Goal: Task Accomplishment & Management: Use online tool/utility

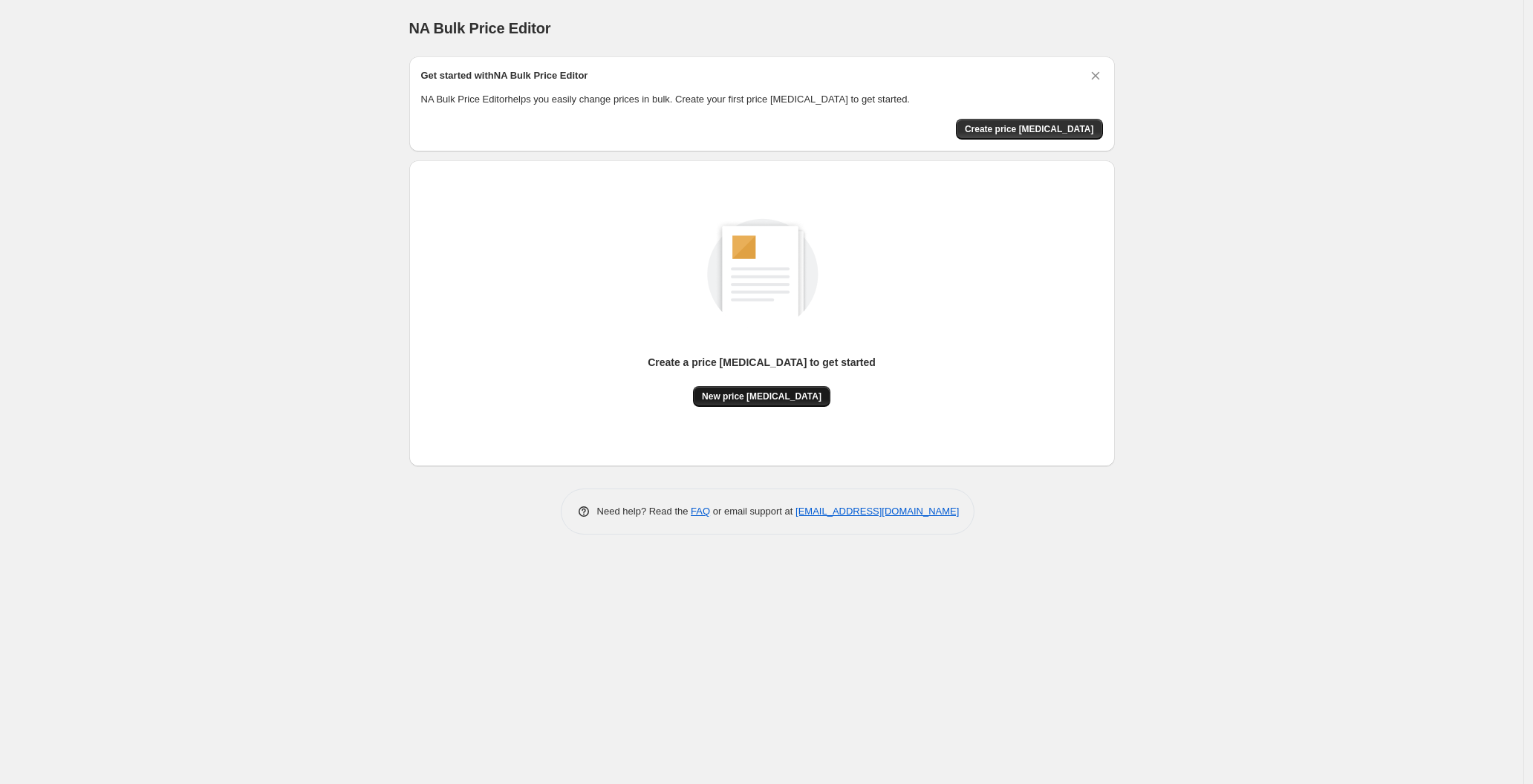
click at [758, 402] on span "New price [MEDICAL_DATA]" at bounding box center [761, 397] width 120 height 12
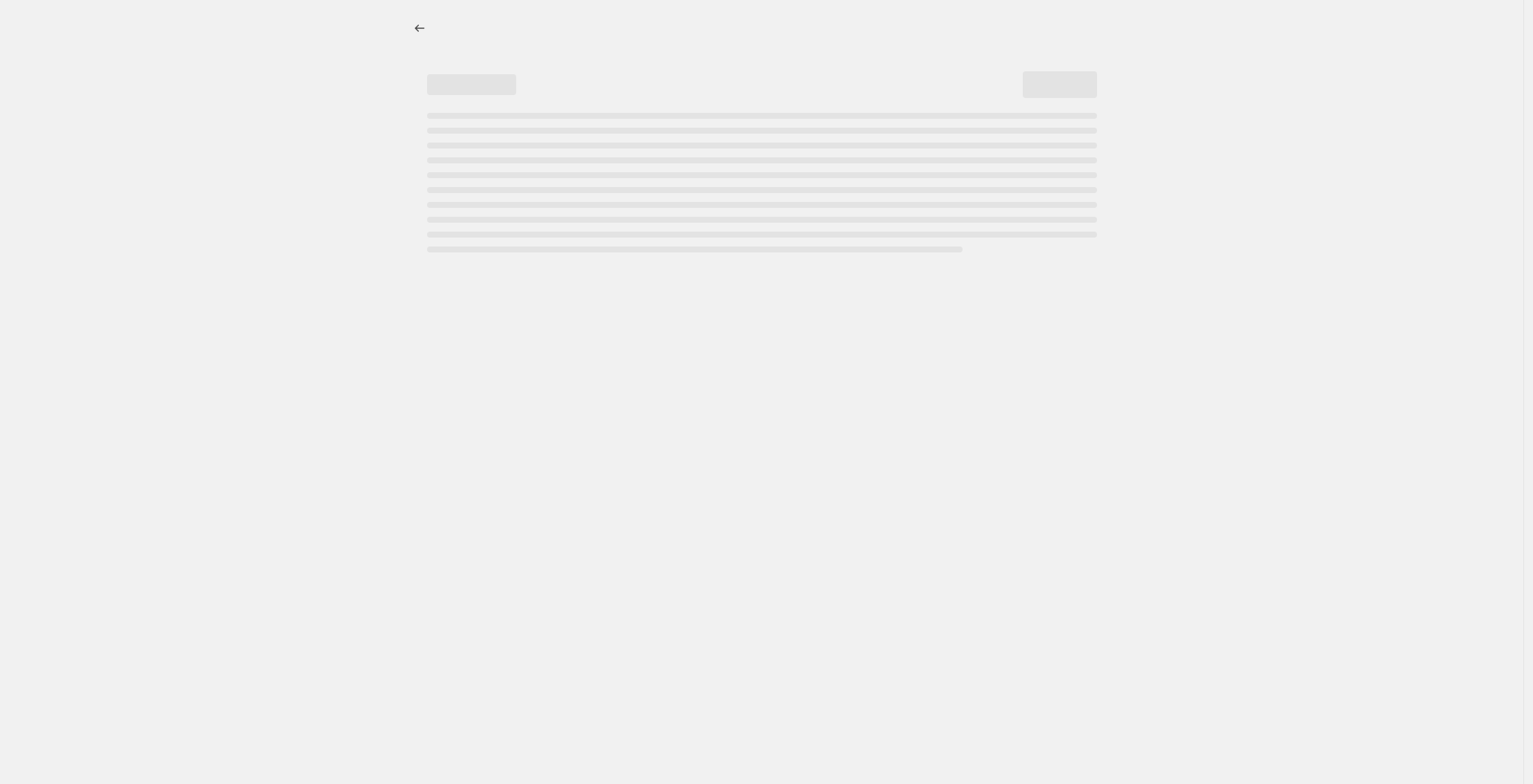
select select "percentage"
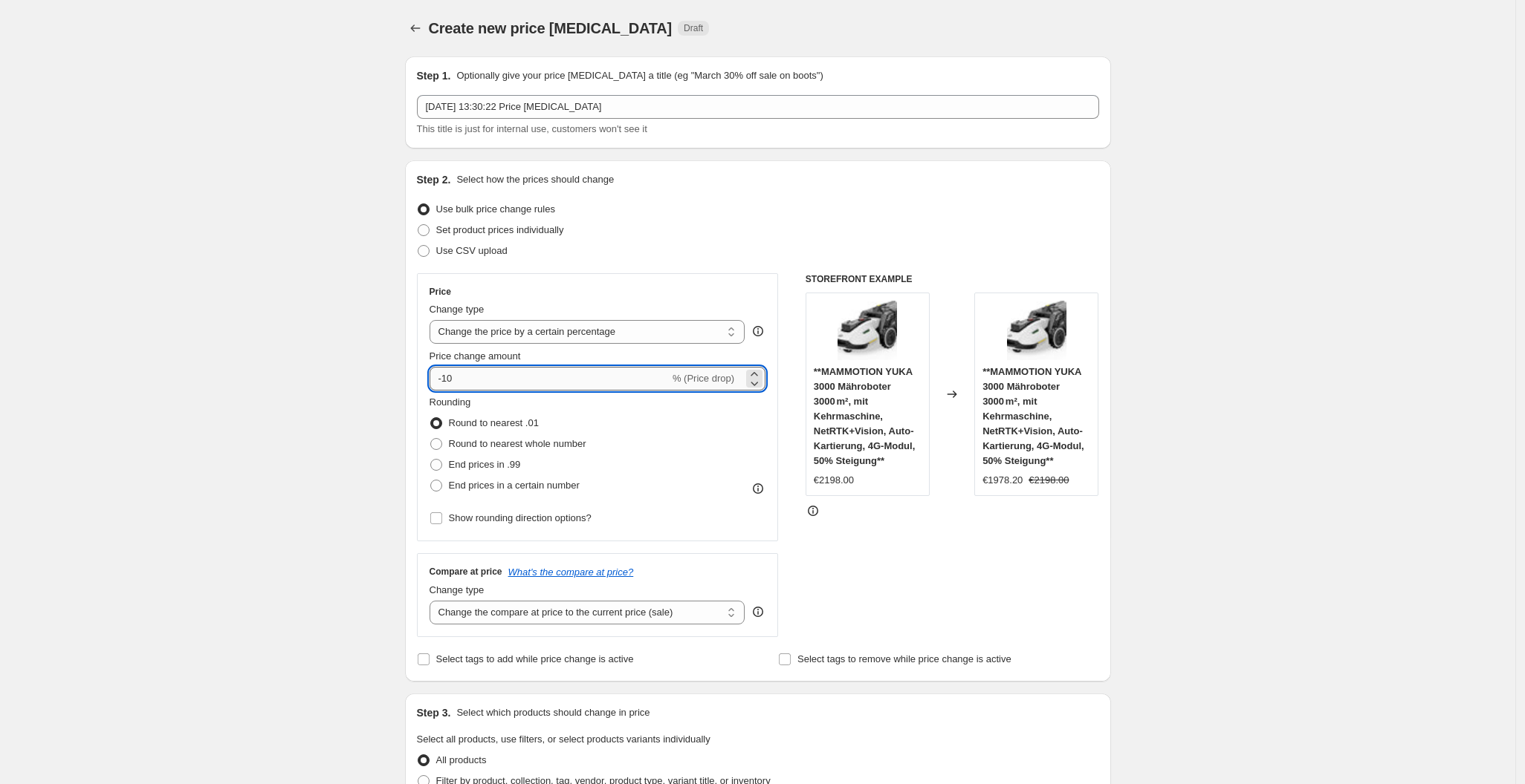
click at [511, 379] on input "-10" at bounding box center [549, 379] width 240 height 23
type input "-1"
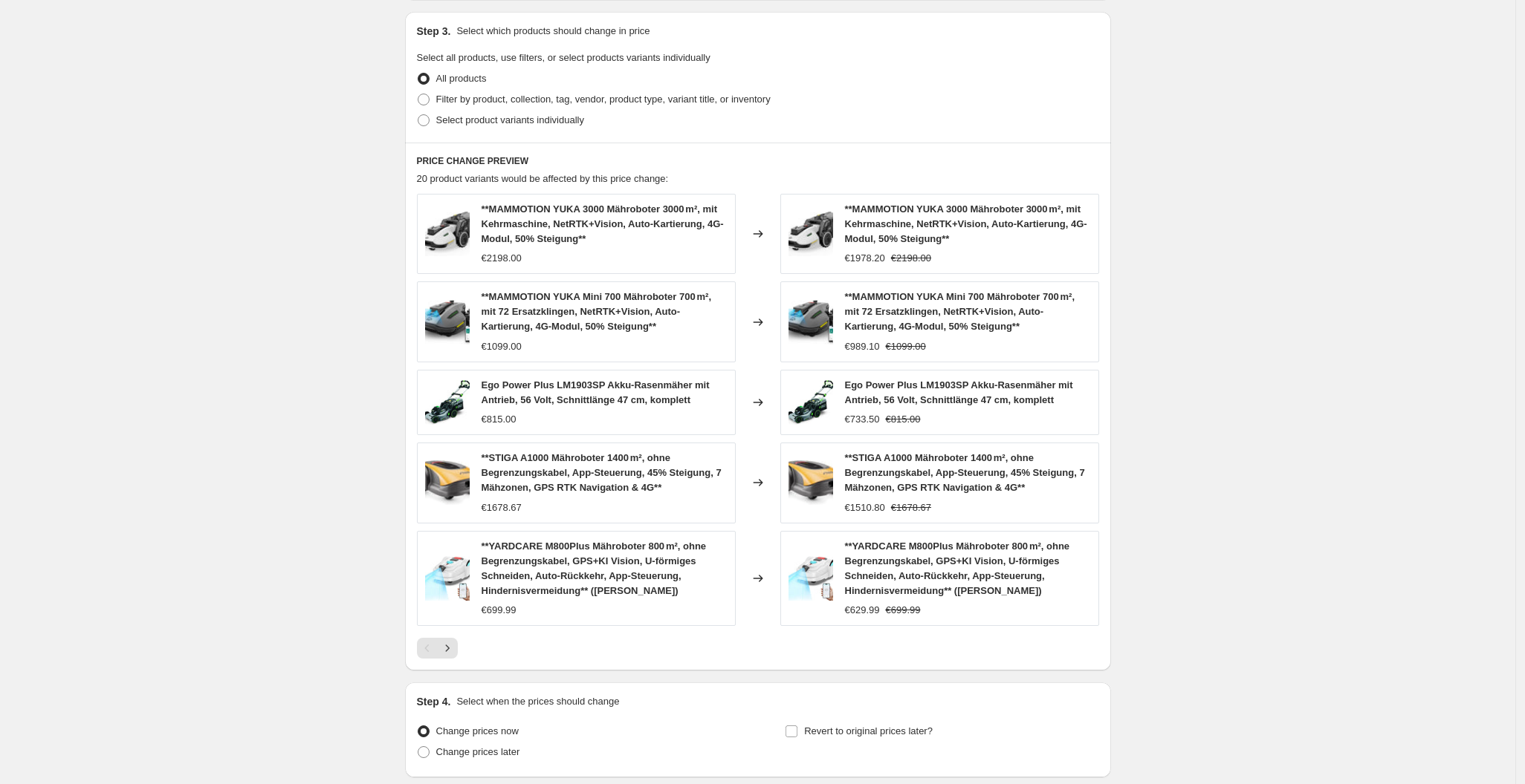
scroll to position [802, 0]
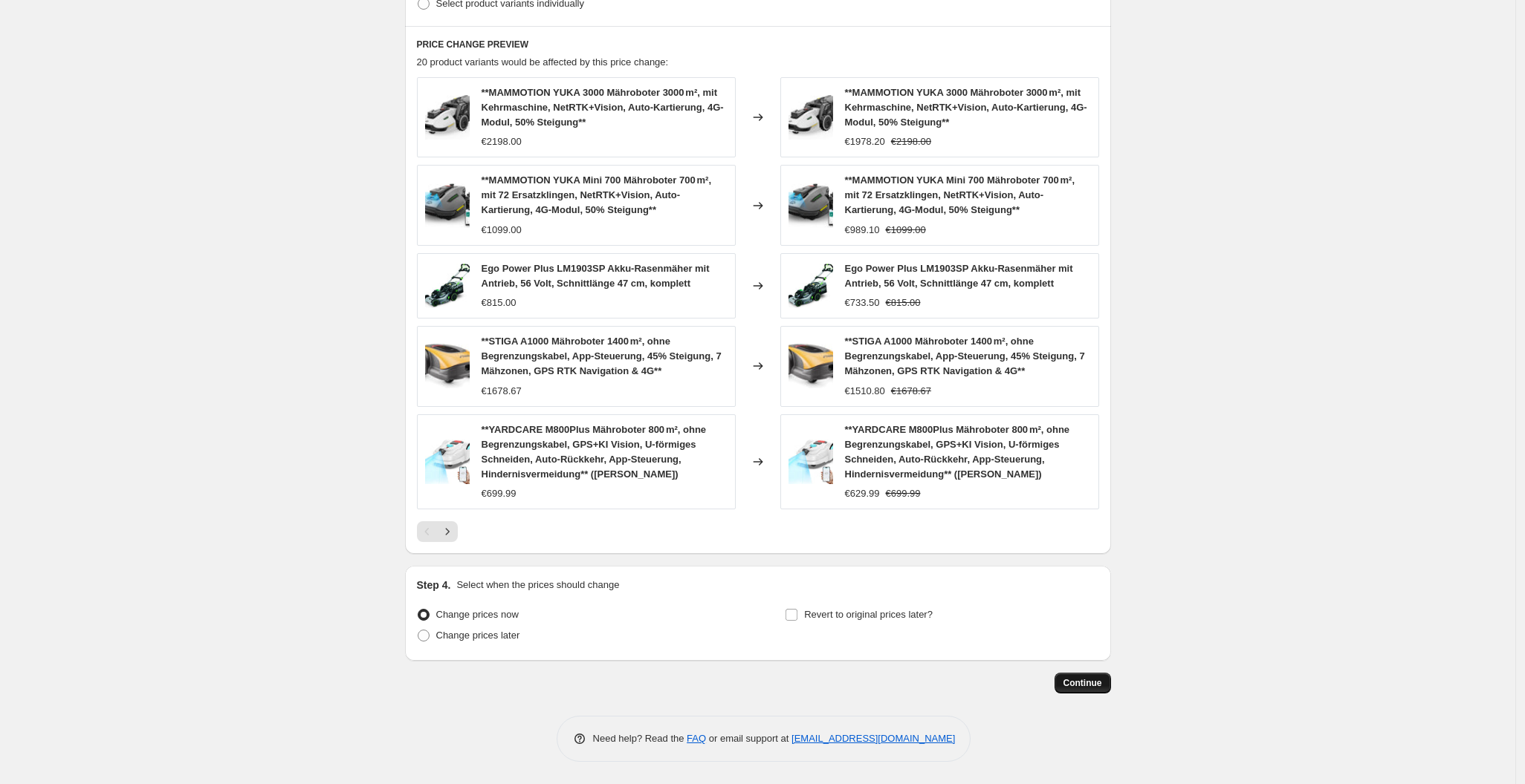
type input "-30"
click at [1089, 679] on span "Continue" at bounding box center [1083, 683] width 39 height 12
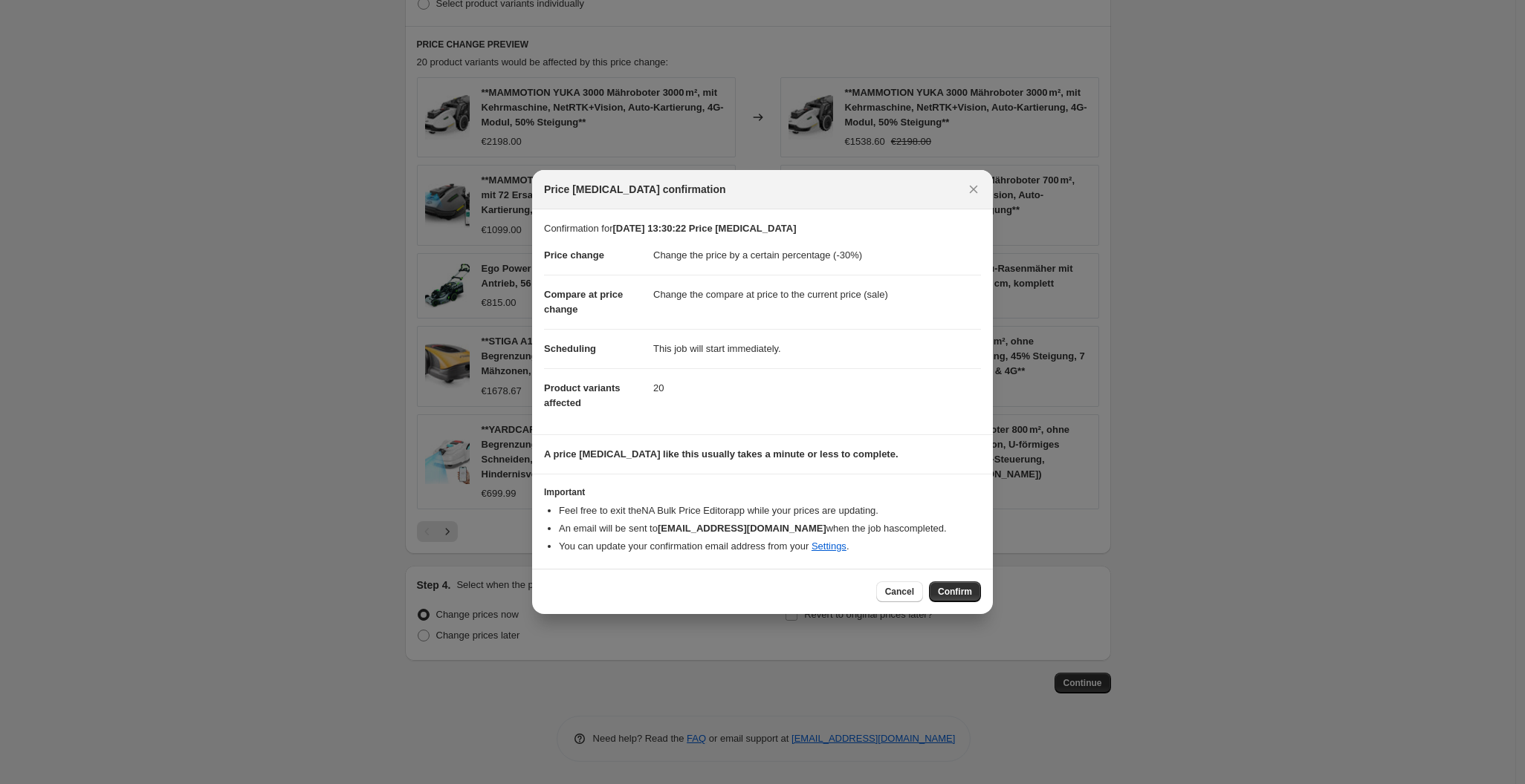
click at [973, 596] on button "Confirm" at bounding box center [955, 592] width 52 height 21
